Goal: Task Accomplishment & Management: Use online tool/utility

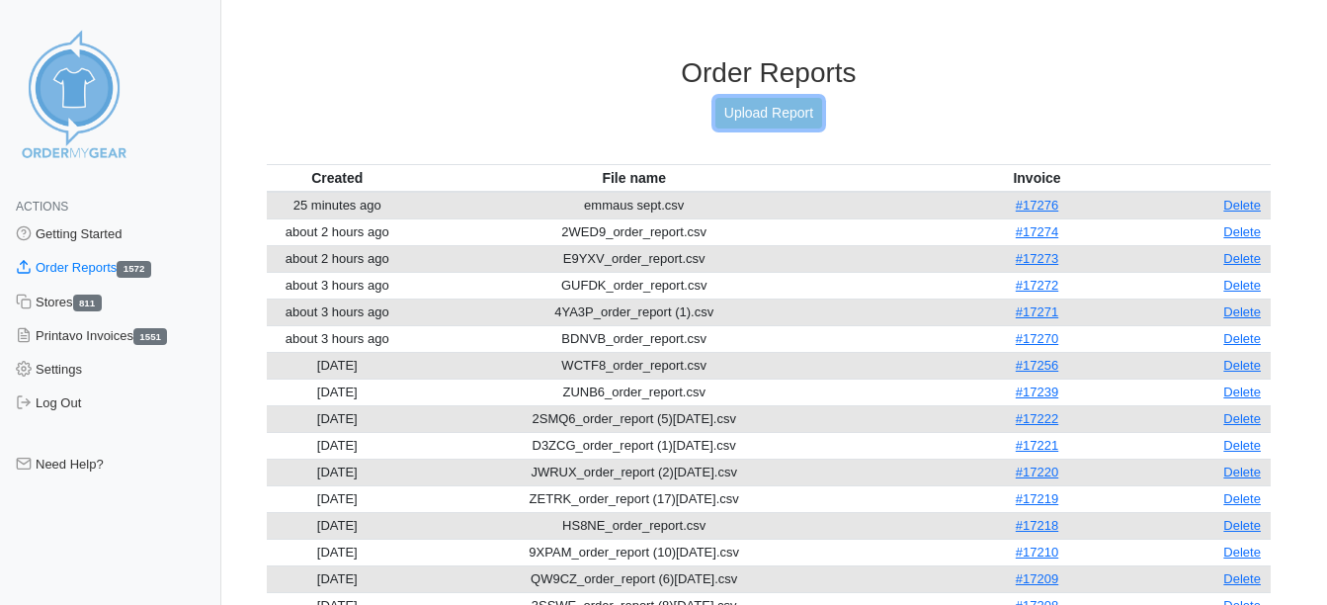
click at [774, 121] on link "Upload Report" at bounding box center [768, 113] width 107 height 31
click at [760, 121] on link "Upload Report" at bounding box center [768, 113] width 107 height 31
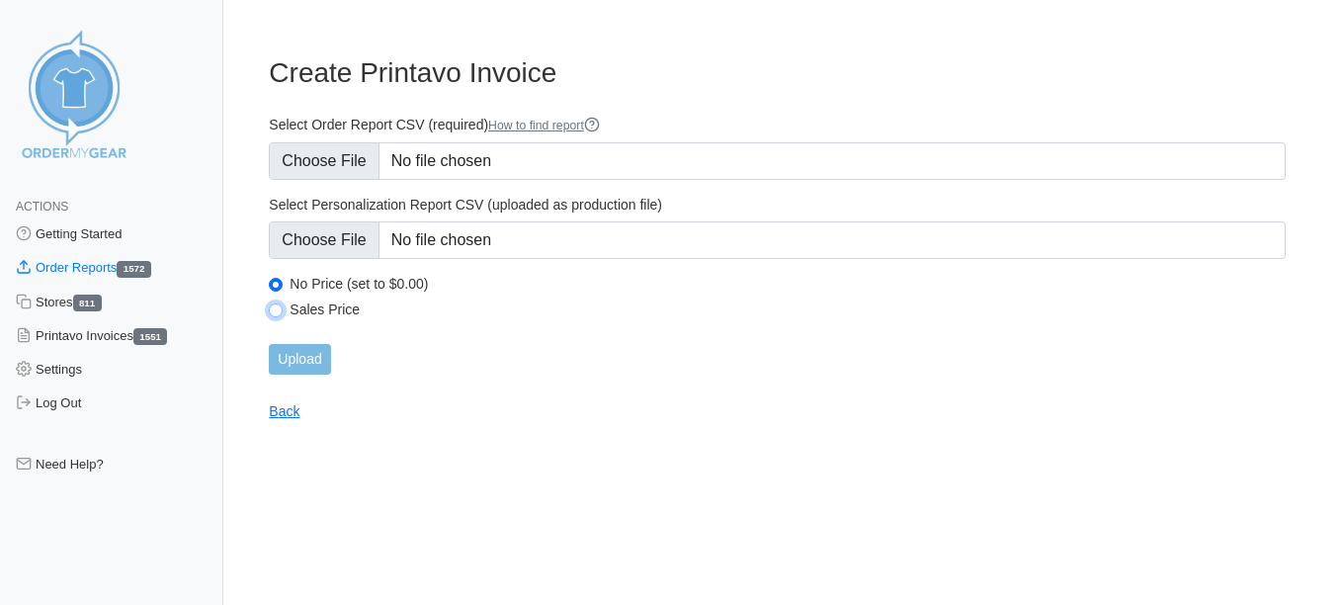
click at [271, 306] on input "Sales Price" at bounding box center [276, 310] width 14 height 14
radio input "true"
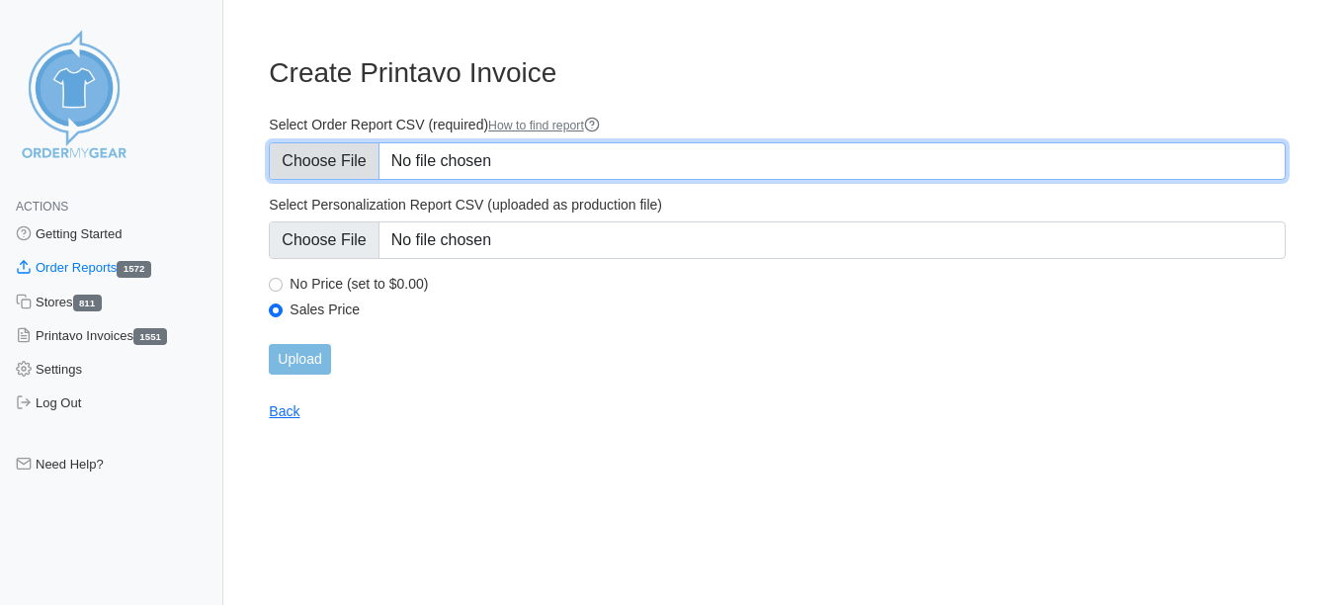
click at [331, 157] on input "Select Order Report CSV (required) How to find report" at bounding box center [777, 161] width 1017 height 38
type input "C:\fakepath\DVDCJ_order_report (12)tuesday.csv"
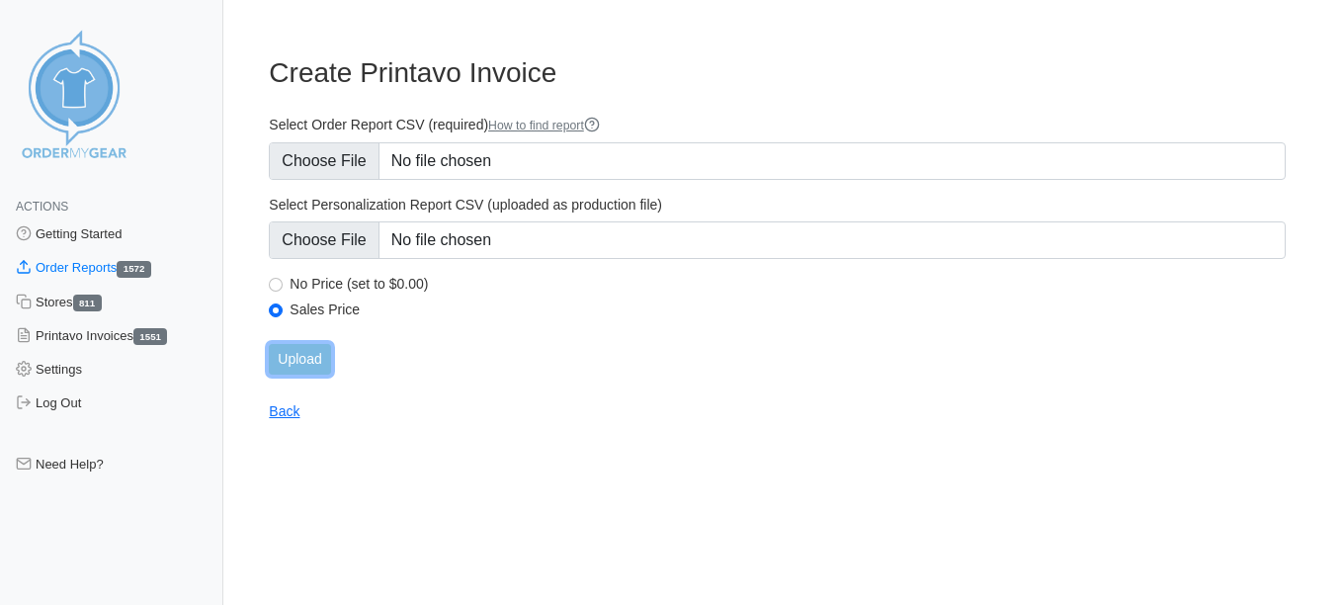
click at [325, 358] on input "Upload" at bounding box center [299, 359] width 61 height 31
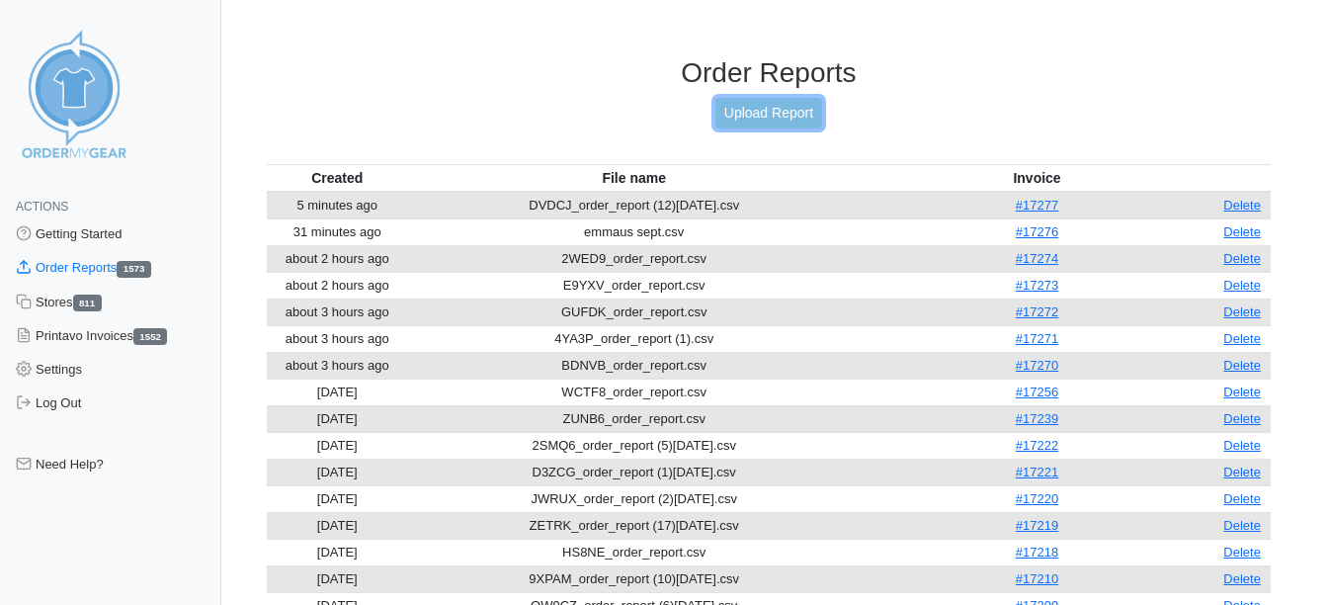
click at [743, 116] on link "Upload Report" at bounding box center [768, 113] width 107 height 31
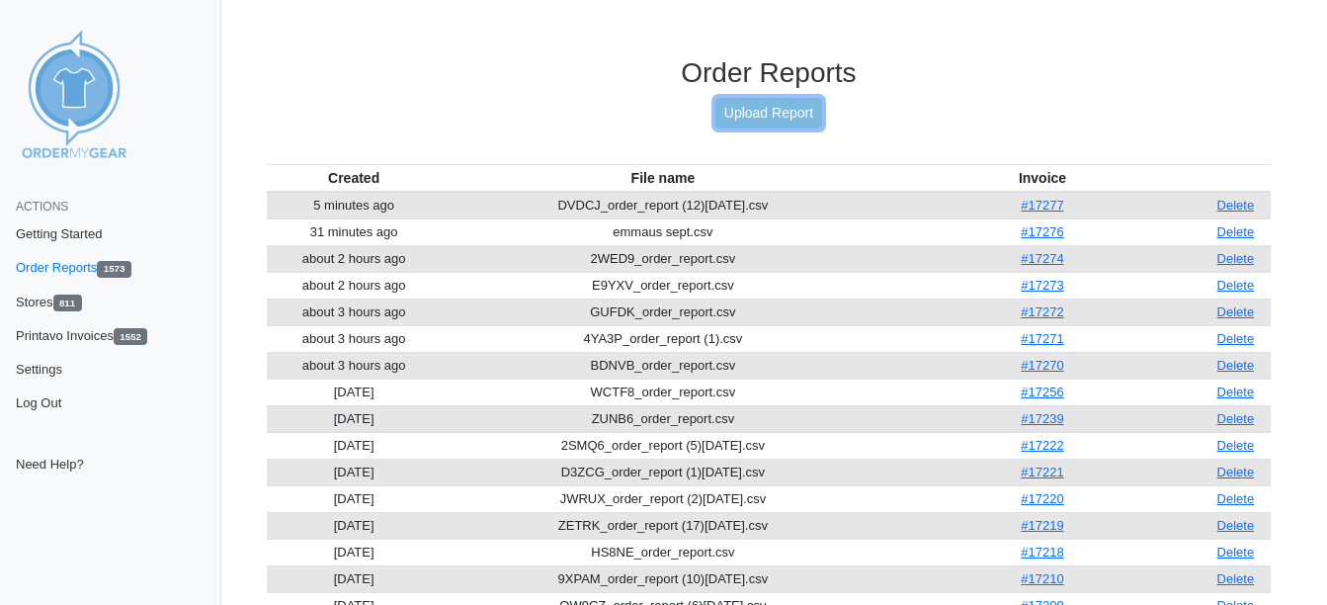
click at [778, 107] on link "Upload Report" at bounding box center [768, 113] width 107 height 31
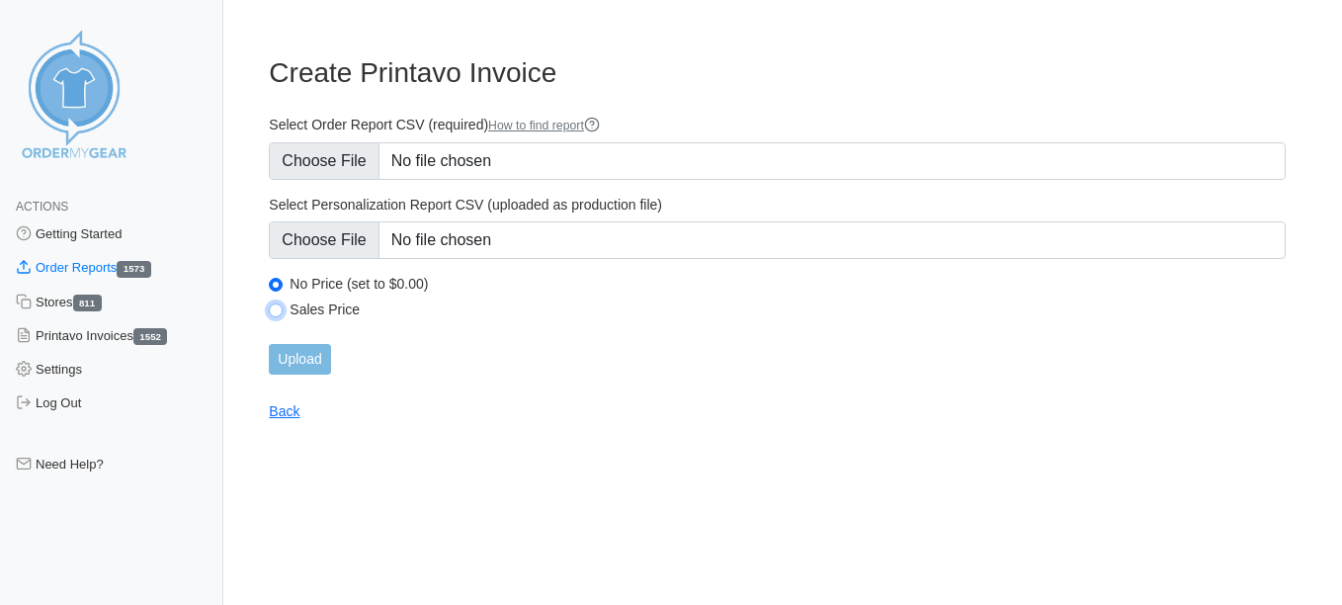
click at [280, 306] on input "Sales Price" at bounding box center [276, 310] width 14 height 14
radio input "true"
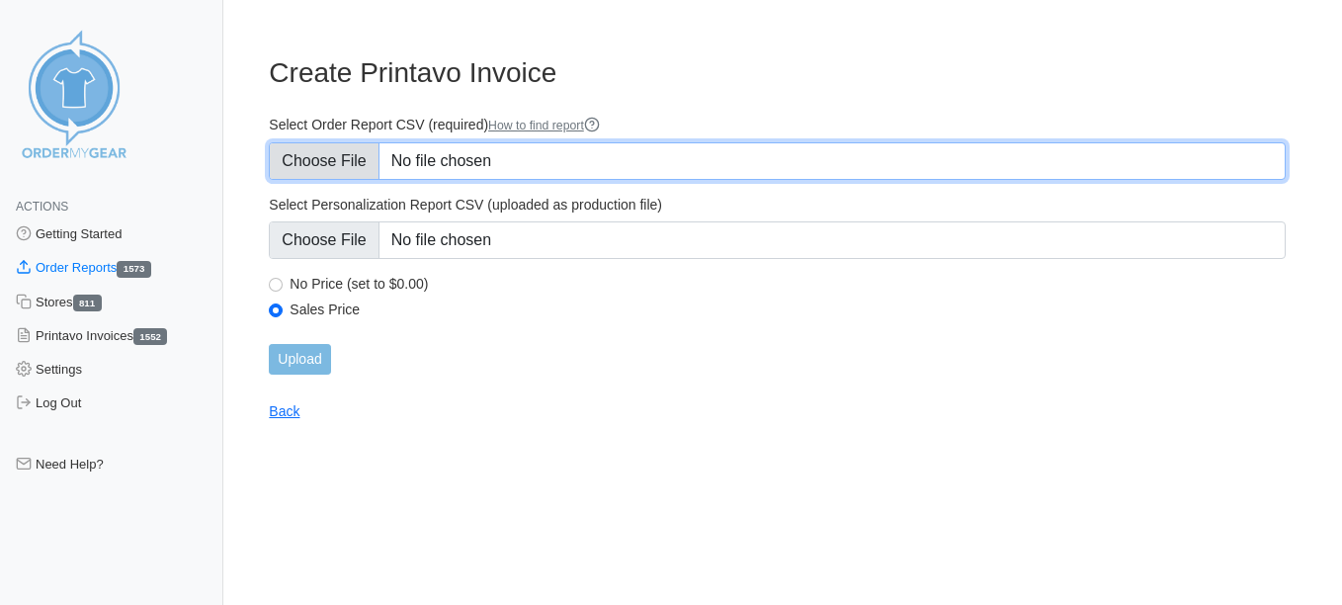
click at [321, 165] on input "Select Order Report CSV (required) How to find report" at bounding box center [777, 161] width 1017 height 38
type input "C:\fakepath\2B8NC_order_report (2)tueday.csv"
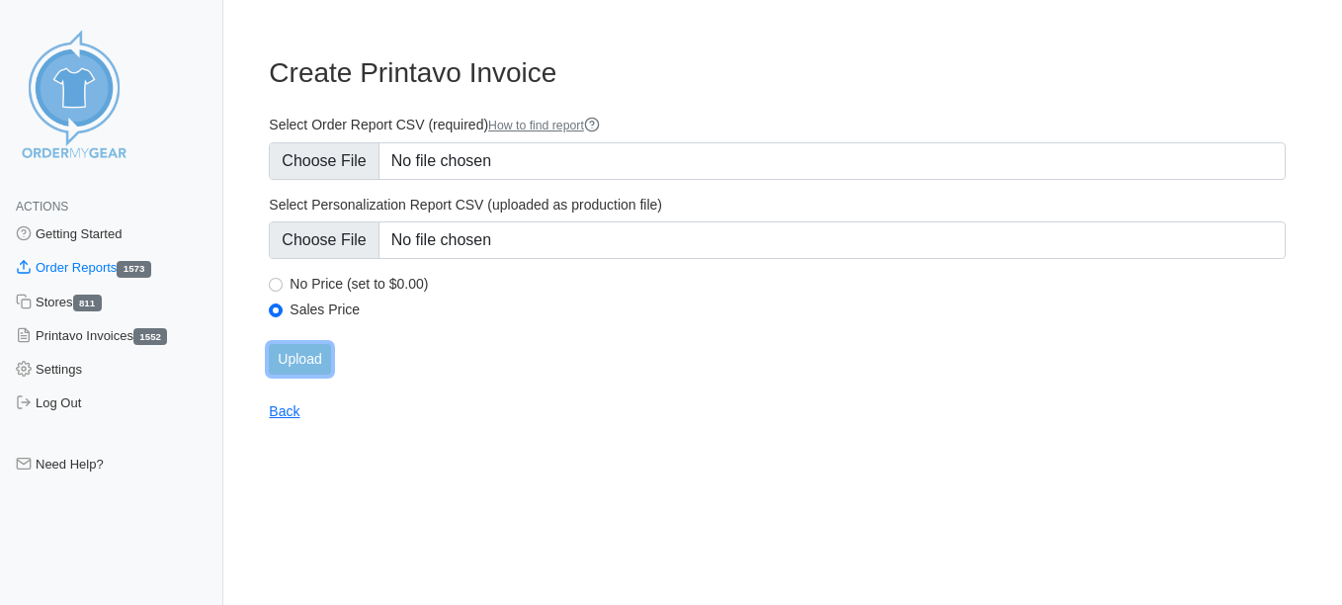
click at [324, 359] on input "Upload" at bounding box center [299, 359] width 61 height 31
